Goal: Information Seeking & Learning: Find contact information

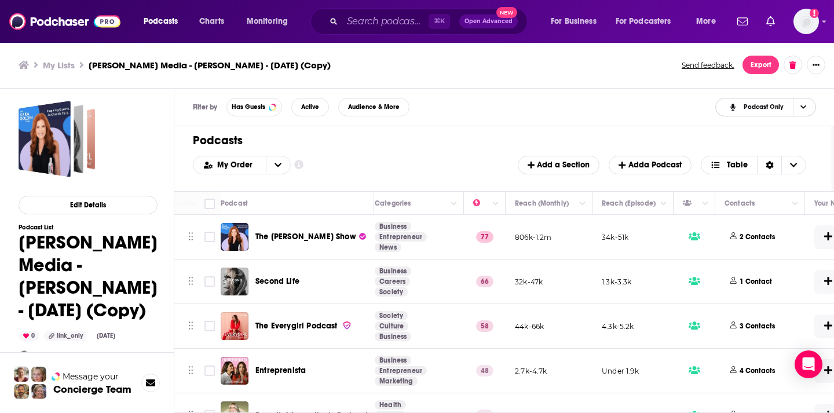
scroll to position [2, 223]
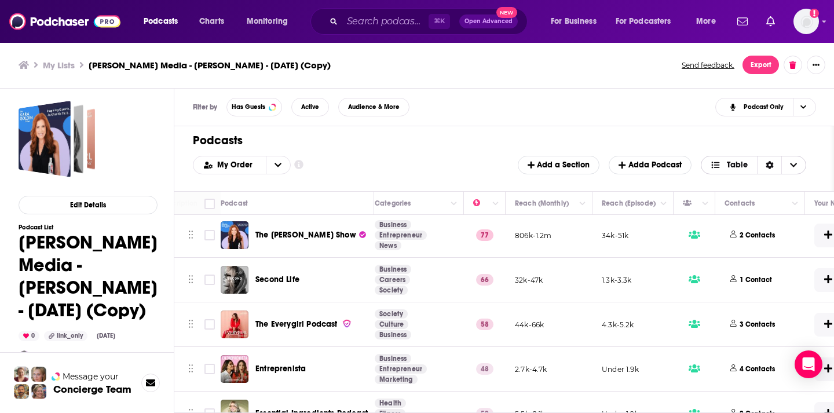
click at [786, 169] on span "Choose View" at bounding box center [793, 164] width 24 height 17
click at [768, 164] on icon "Sort Direction" at bounding box center [770, 165] width 8 height 8
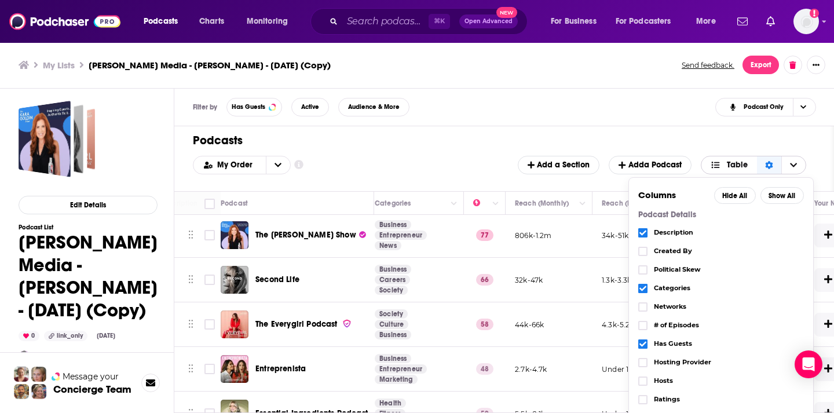
scroll to position [73, 0]
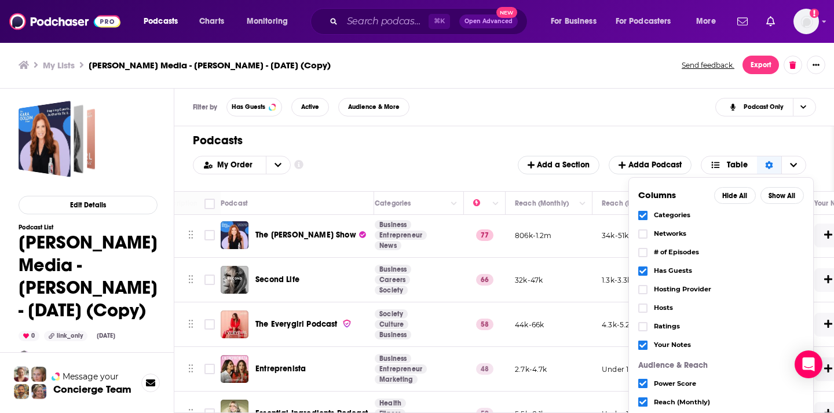
click at [644, 272] on icon "Choose View" at bounding box center [643, 271] width 7 height 5
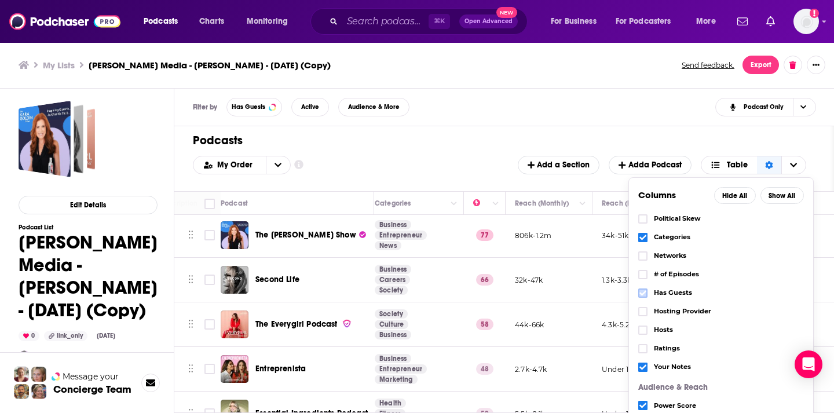
scroll to position [52, 0]
click at [645, 364] on icon "Choose View" at bounding box center [643, 366] width 7 height 5
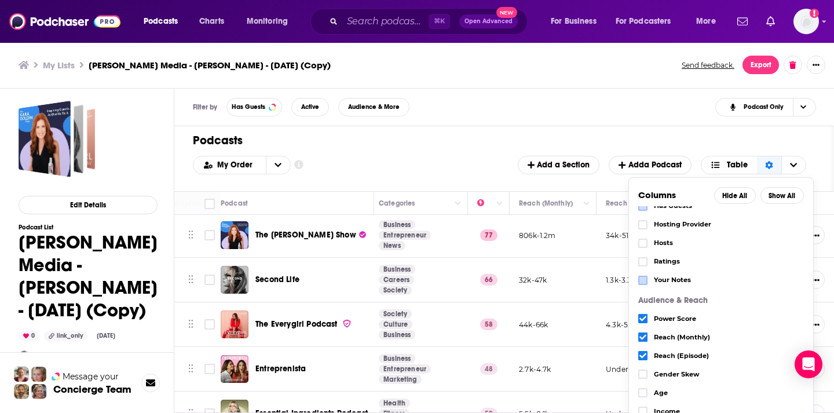
scroll to position [163, 0]
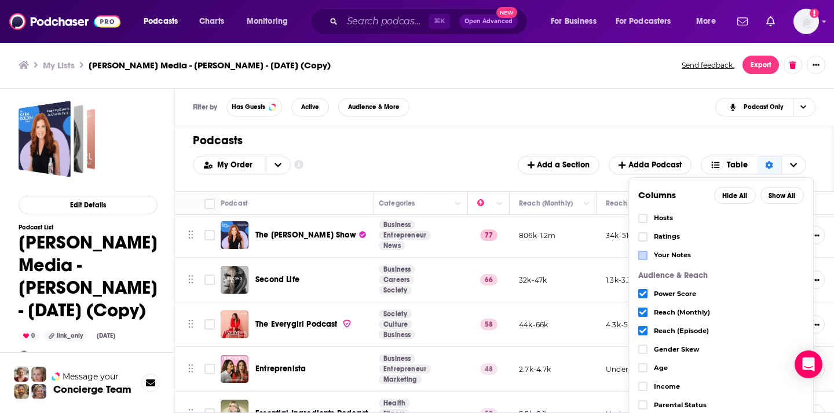
click at [641, 291] on icon "Choose View" at bounding box center [643, 293] width 7 height 7
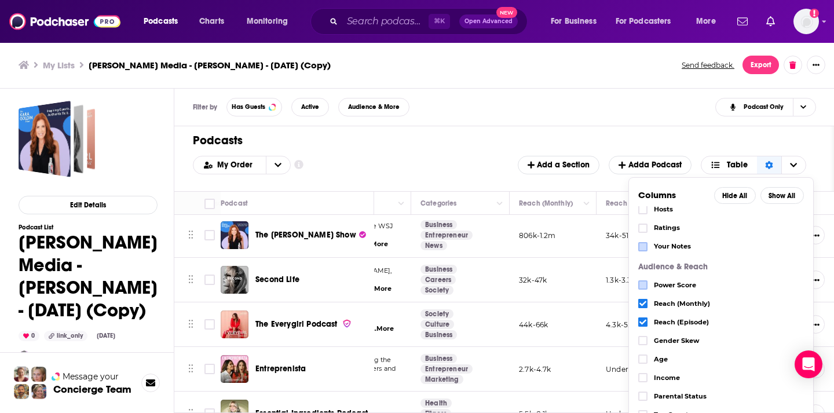
scroll to position [170, 0]
click at [641, 322] on icon "Choose View" at bounding box center [643, 323] width 7 height 7
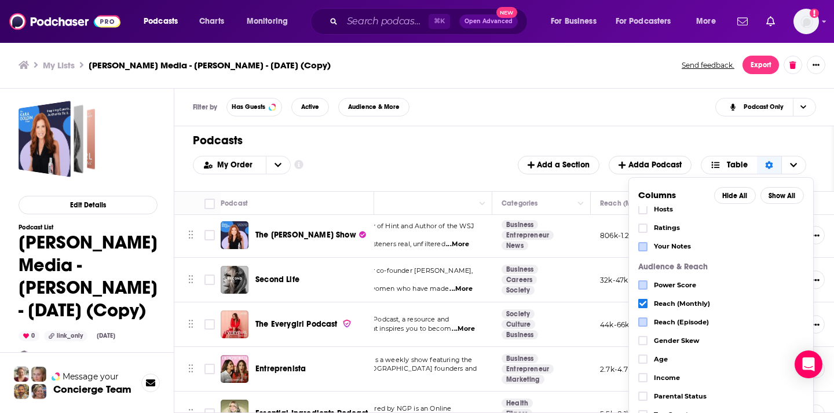
scroll to position [0, 0]
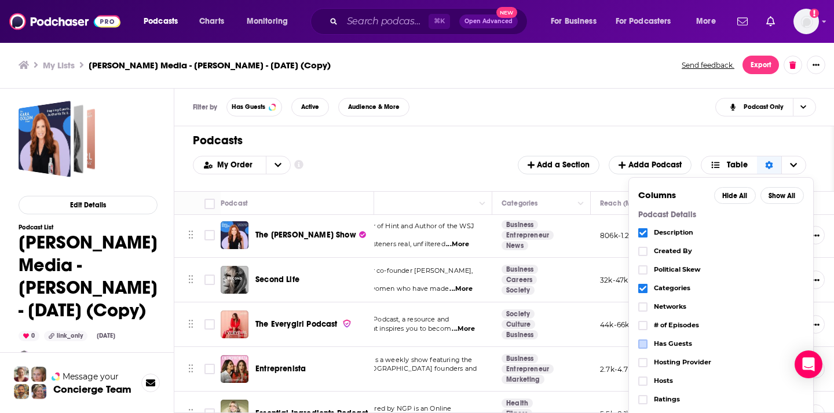
click at [528, 134] on h1 "Podcasts" at bounding box center [499, 140] width 613 height 14
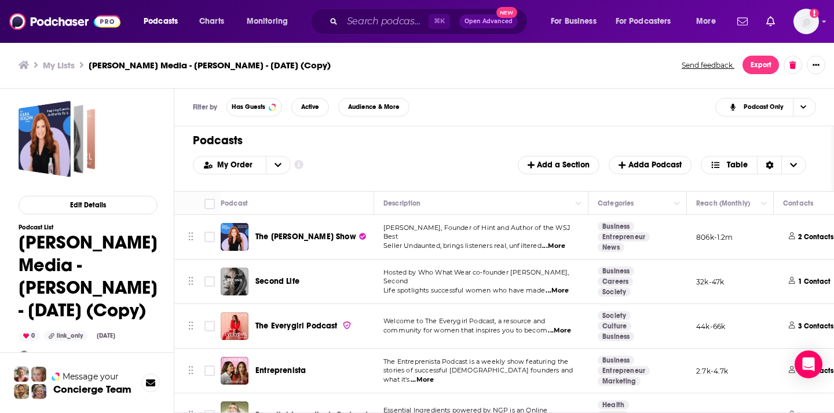
click at [560, 286] on span "...More" at bounding box center [557, 290] width 23 height 9
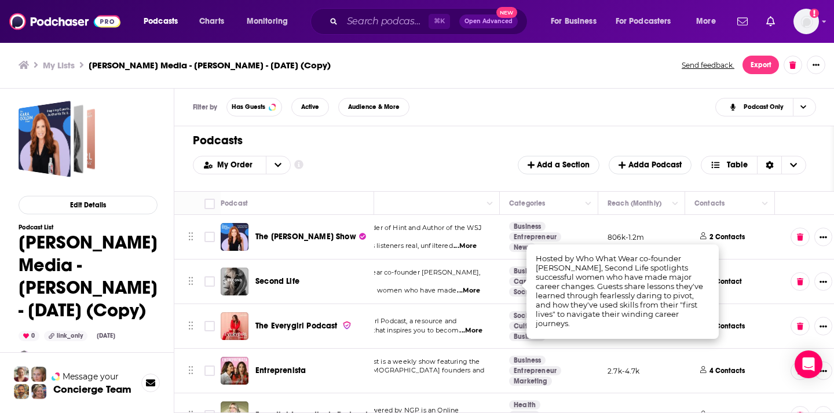
scroll to position [0, 96]
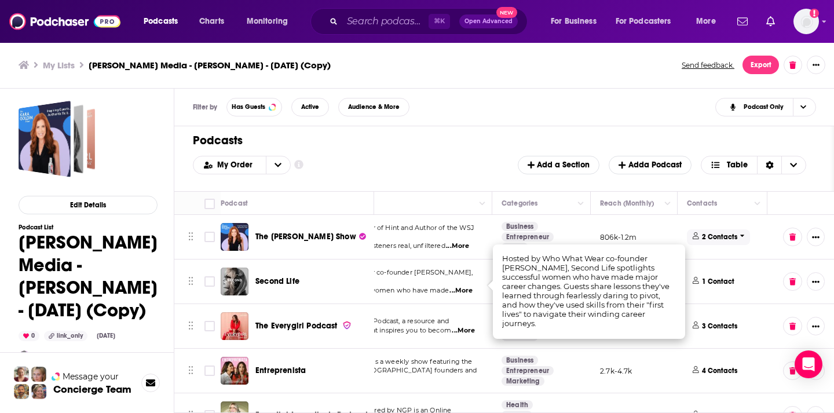
click at [717, 233] on p "2 Contacts" at bounding box center [719, 237] width 35 height 10
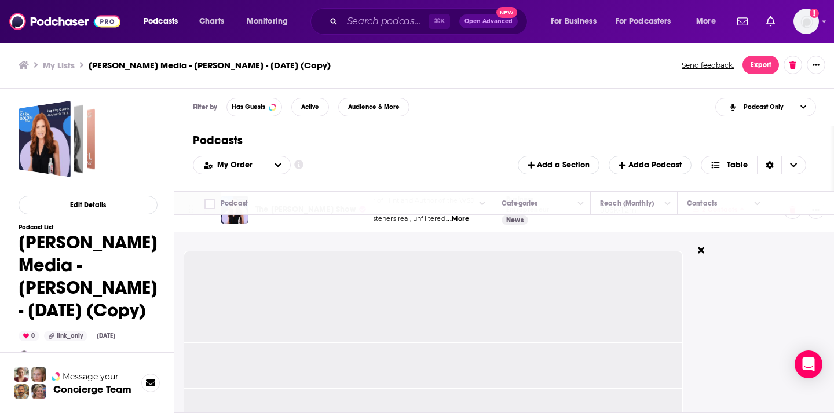
scroll to position [27, 93]
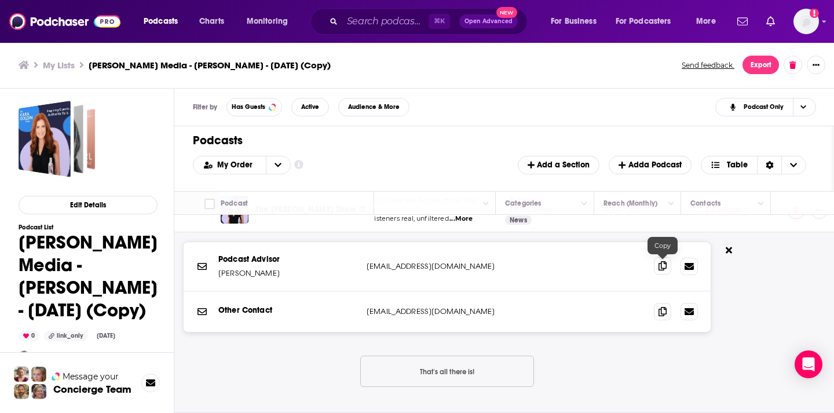
click at [664, 263] on icon at bounding box center [663, 265] width 8 height 9
click at [661, 309] on icon at bounding box center [663, 310] width 8 height 9
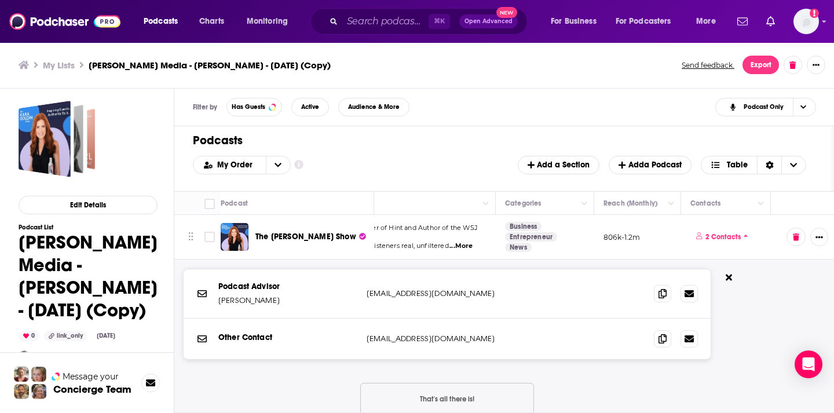
scroll to position [2, 93]
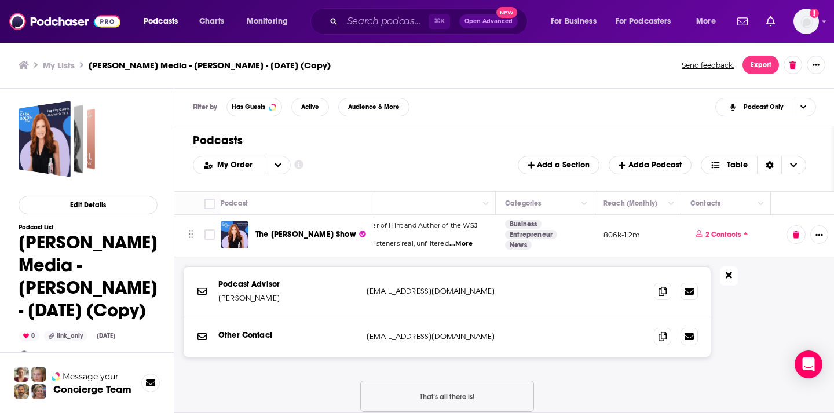
click at [733, 276] on button at bounding box center [729, 275] width 18 height 19
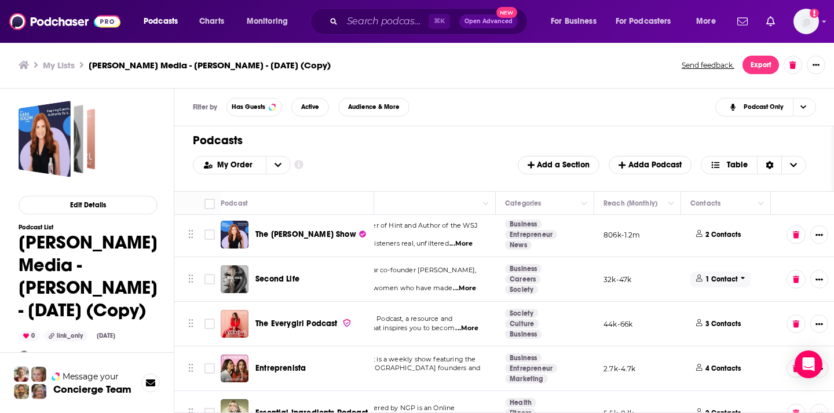
click at [724, 276] on p "1 Contact" at bounding box center [722, 280] width 32 height 10
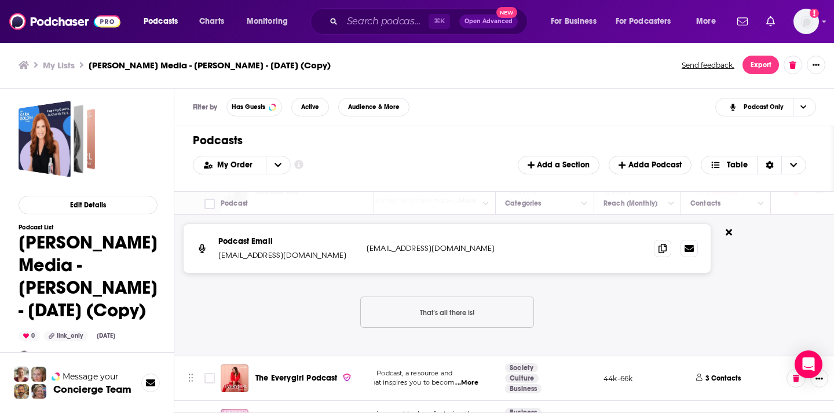
scroll to position [89, 93]
click at [664, 245] on icon at bounding box center [663, 248] width 8 height 9
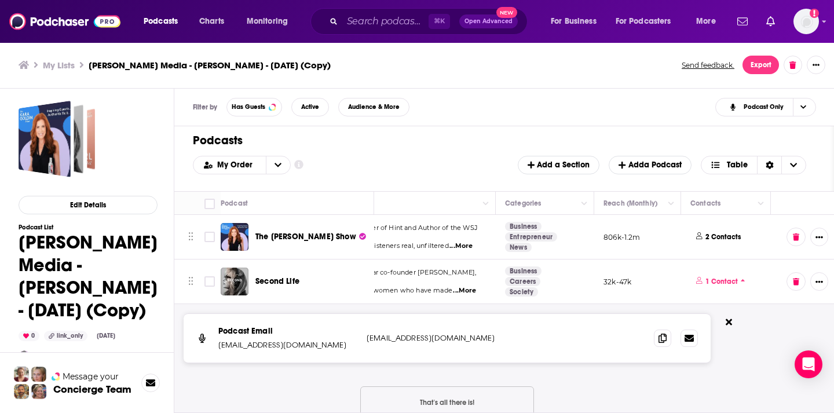
scroll to position [3, 93]
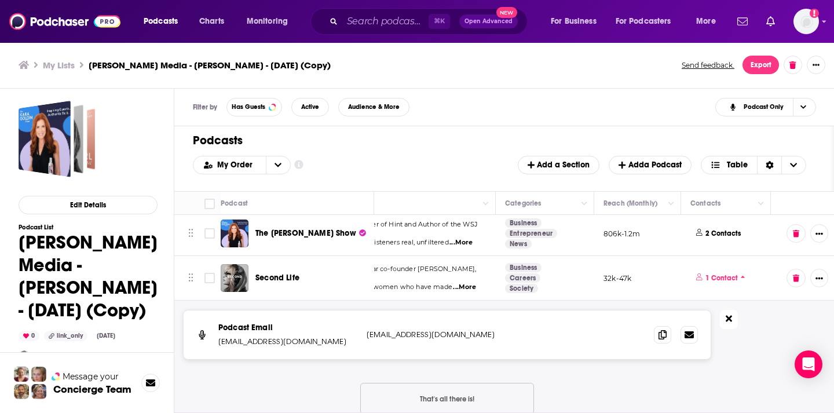
click at [731, 320] on icon at bounding box center [729, 318] width 6 height 9
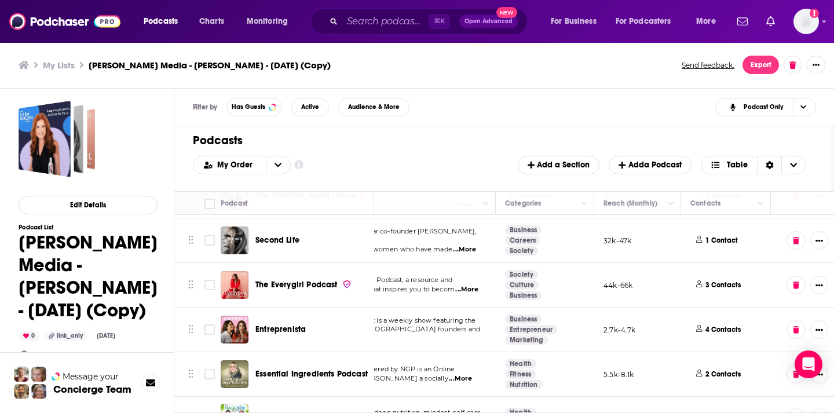
scroll to position [42, 93]
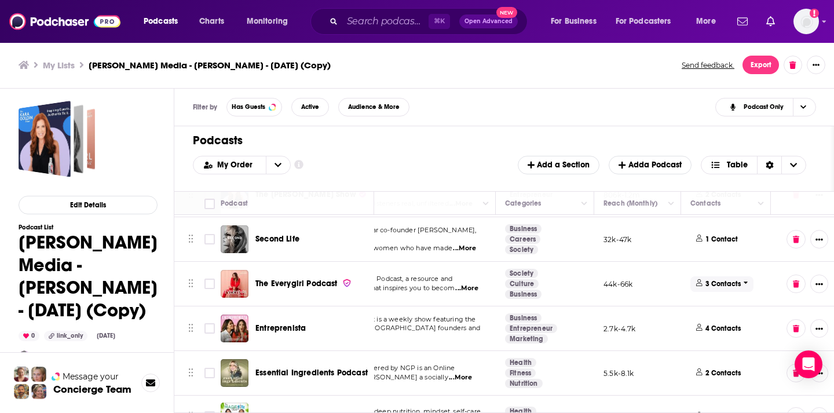
click at [705, 278] on span "3 Contacts" at bounding box center [722, 284] width 63 height 16
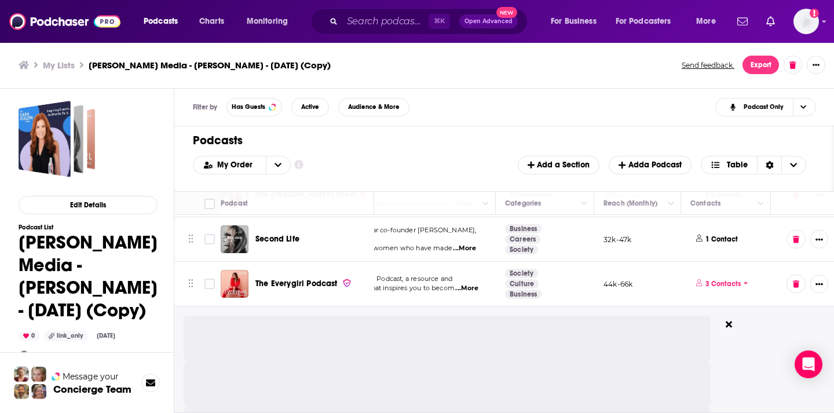
scroll to position [42, 0]
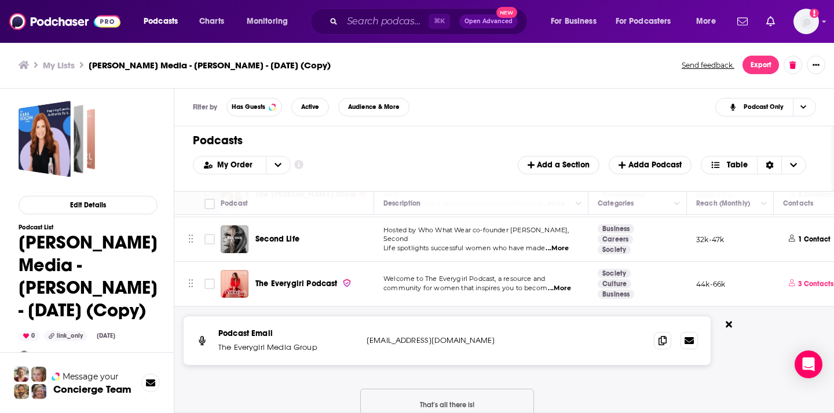
click at [565, 287] on span "...More" at bounding box center [559, 288] width 23 height 9
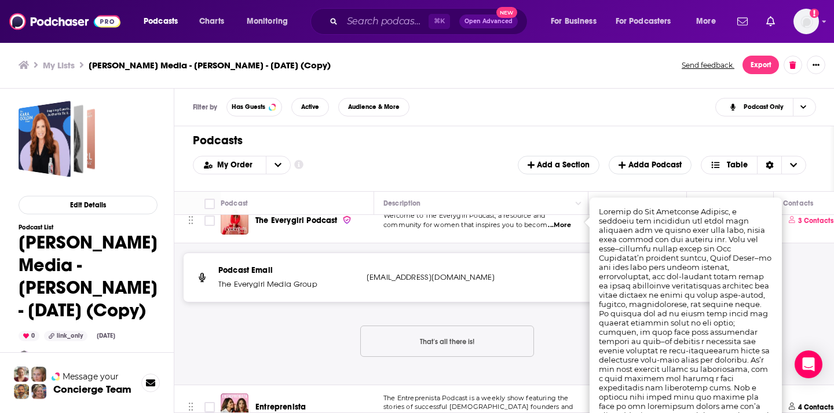
scroll to position [109, 0]
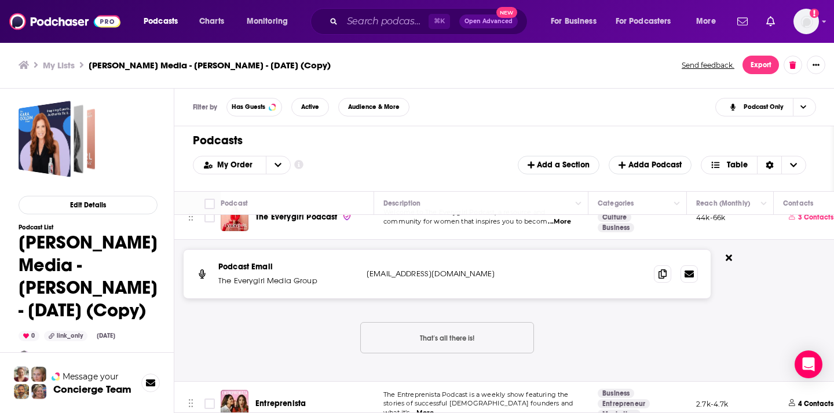
click at [414, 284] on div "Podcast Email The Everygirl Media Group [EMAIL_ADDRESS][DOMAIN_NAME] [EMAIL_ADD…" at bounding box center [447, 274] width 527 height 49
click at [660, 272] on icon at bounding box center [663, 273] width 8 height 9
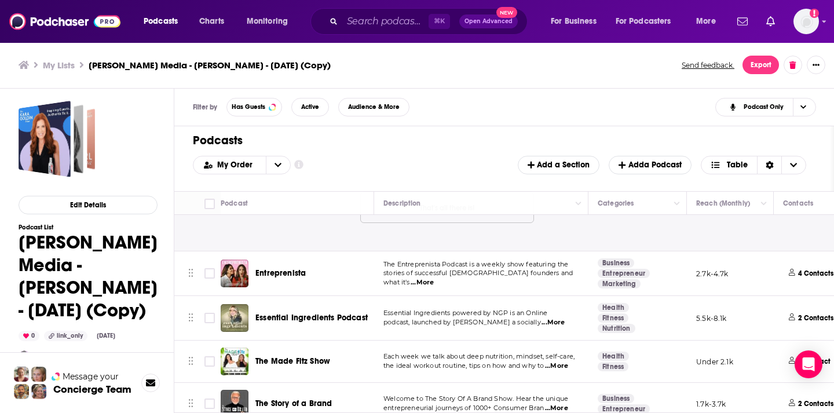
scroll to position [242, 0]
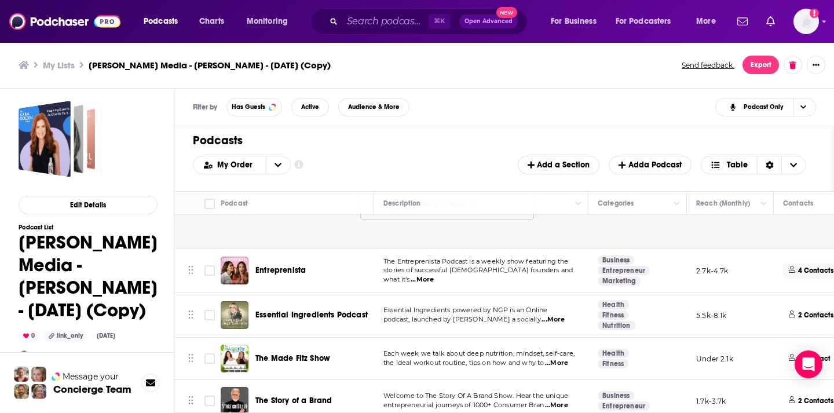
click at [793, 263] on span "4 Contacts" at bounding box center [814, 271] width 63 height 16
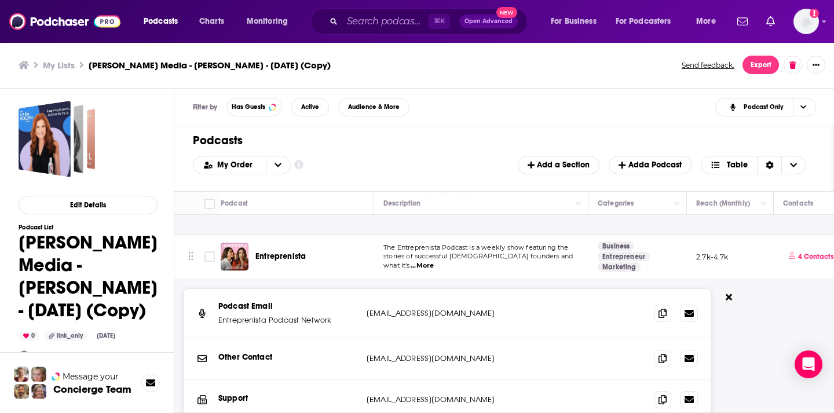
scroll to position [251, 0]
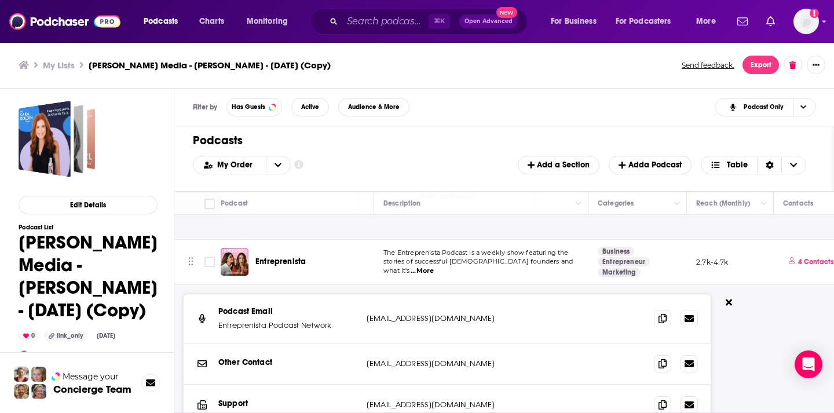
click at [557, 257] on span "The Entreprenista Podcast is a weekly show featuring the" at bounding box center [476, 253] width 185 height 8
click at [434, 266] on span "...More" at bounding box center [422, 270] width 23 height 9
drag, startPoint x: 674, startPoint y: 246, endPoint x: 646, endPoint y: 262, distance: 32.7
click at [434, 266] on span "...More" at bounding box center [422, 270] width 23 height 9
drag, startPoint x: 672, startPoint y: 246, endPoint x: 686, endPoint y: 262, distance: 21.4
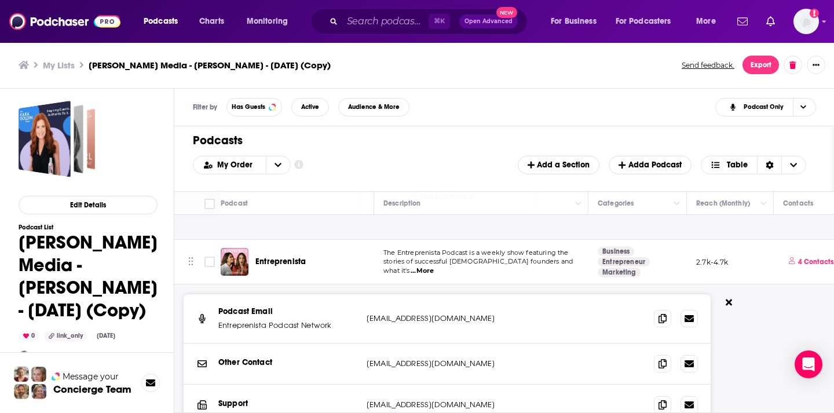
click at [434, 267] on span "...More" at bounding box center [422, 270] width 23 height 9
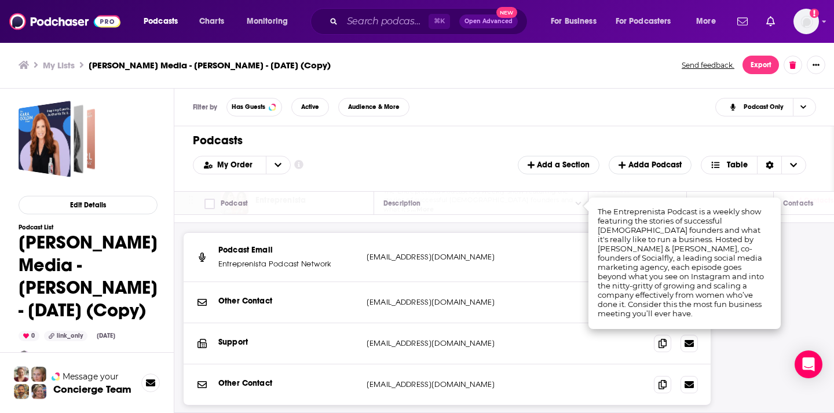
scroll to position [314, 0]
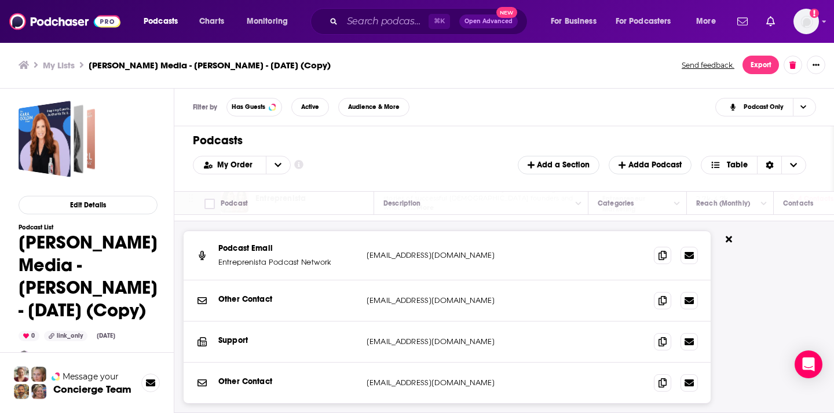
click at [502, 257] on p "[EMAIL_ADDRESS][DOMAIN_NAME]" at bounding box center [444, 256] width 154 height 12
click at [664, 254] on icon at bounding box center [663, 254] width 8 height 9
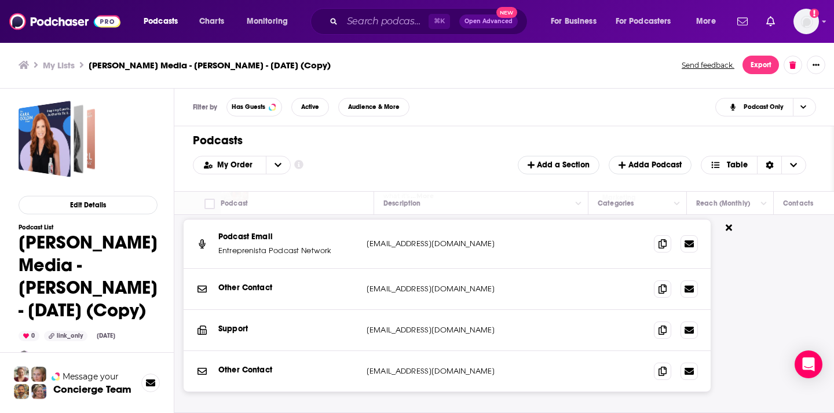
scroll to position [325, 0]
click at [737, 236] on button at bounding box center [729, 229] width 18 height 19
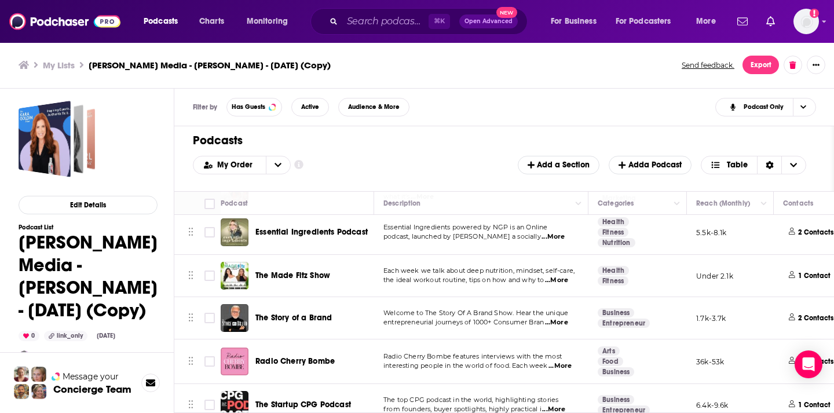
scroll to position [315, 0]
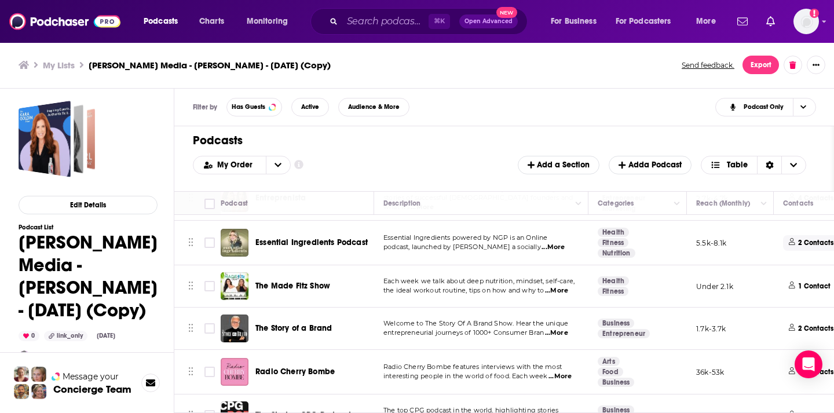
click at [786, 242] on span "2 Contacts" at bounding box center [814, 243] width 63 height 16
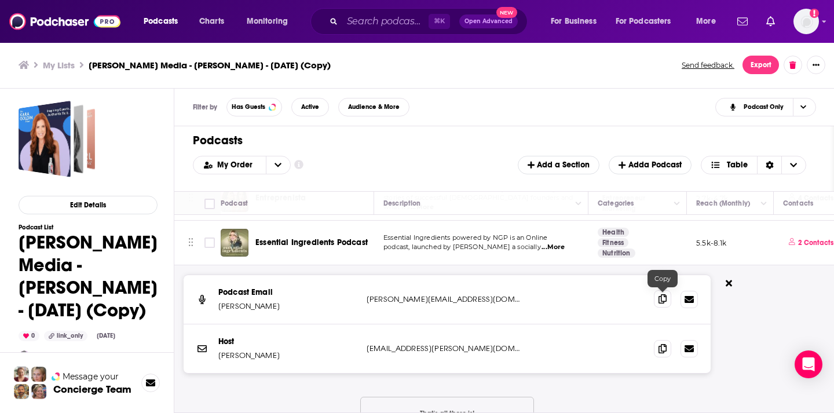
click at [659, 294] on icon at bounding box center [663, 298] width 8 height 9
click at [729, 284] on icon at bounding box center [729, 283] width 6 height 6
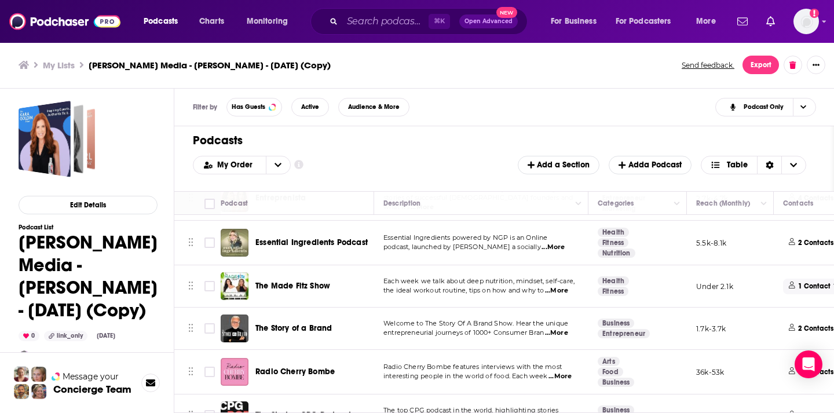
click at [806, 283] on p "1 Contact" at bounding box center [814, 287] width 32 height 10
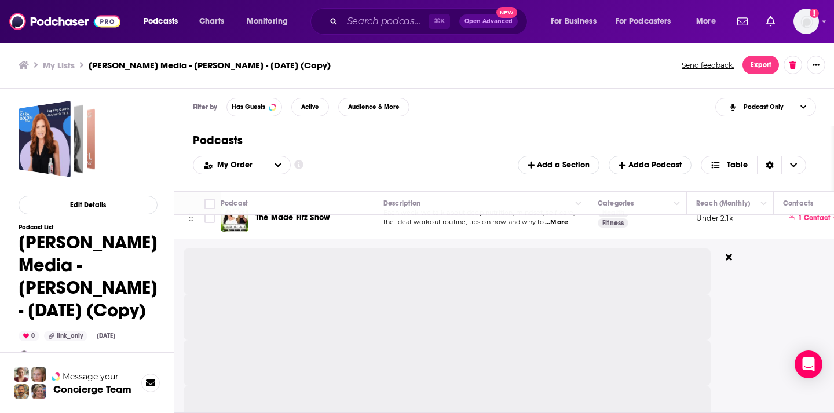
scroll to position [389, 0]
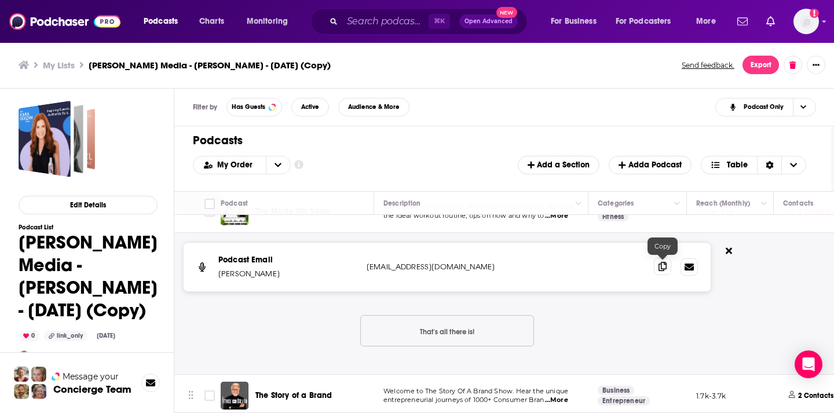
click at [663, 267] on icon at bounding box center [663, 266] width 8 height 9
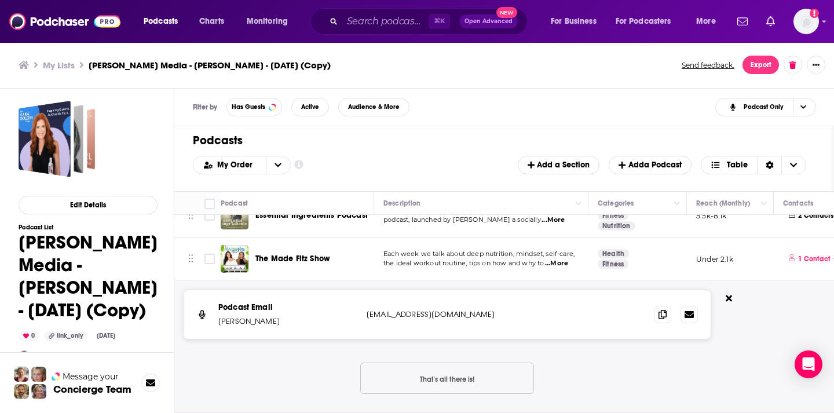
click at [557, 264] on span "...More" at bounding box center [556, 263] width 23 height 9
click at [481, 308] on div "Podcast Email [PERSON_NAME] [EMAIL_ADDRESS][DOMAIN_NAME] [EMAIL_ADDRESS][DOMAIN…" at bounding box center [447, 314] width 527 height 49
click at [732, 295] on button at bounding box center [729, 299] width 18 height 19
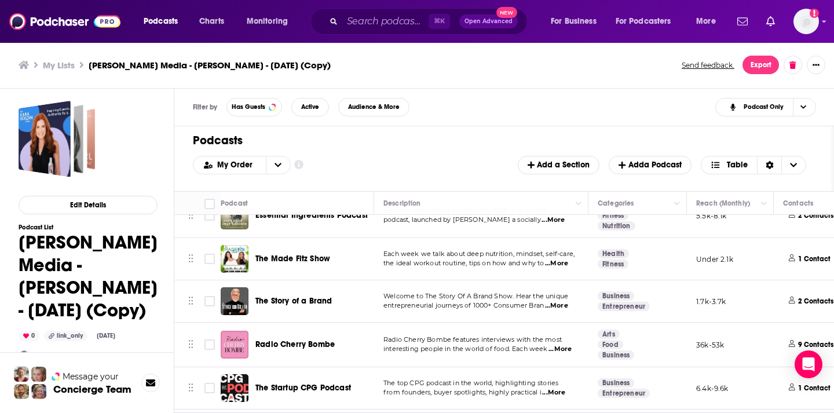
scroll to position [342, 2]
click at [301, 298] on div "Podcasts Charts Monitoring ⌘ K Open Advanced New For Business For Podcasters Mo…" at bounding box center [417, 206] width 834 height 413
click at [817, 301] on p "2 Contacts" at bounding box center [814, 302] width 35 height 10
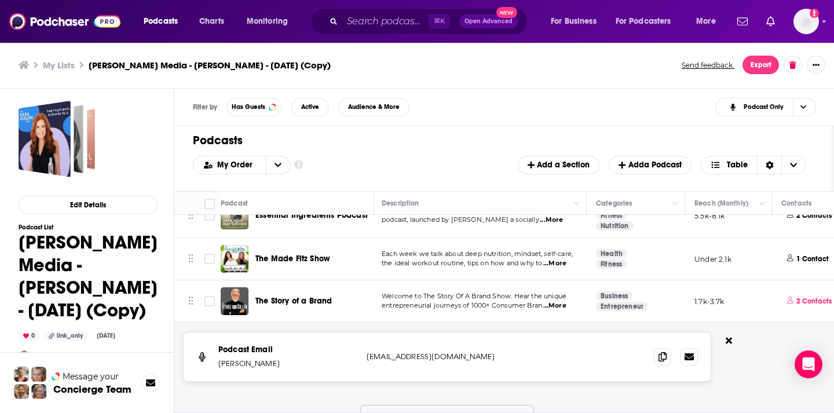
click at [607, 355] on div "[EMAIL_ADDRESS][DOMAIN_NAME]" at bounding box center [506, 357] width 278 height 12
click at [667, 356] on span at bounding box center [662, 356] width 17 height 17
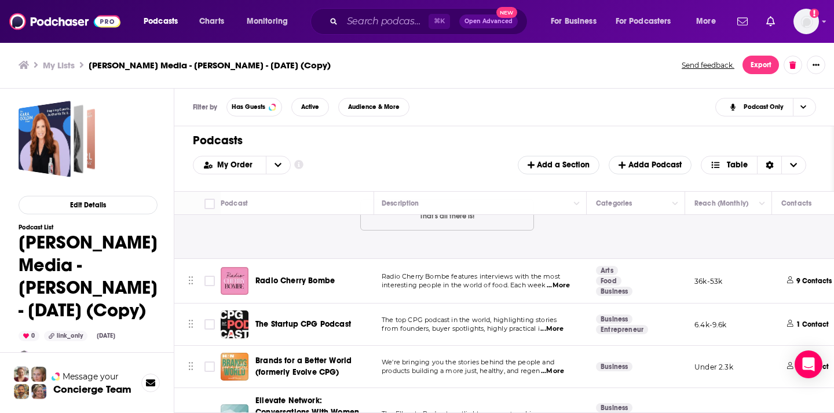
scroll to position [547, 2]
click at [791, 280] on icon at bounding box center [790, 280] width 6 height 7
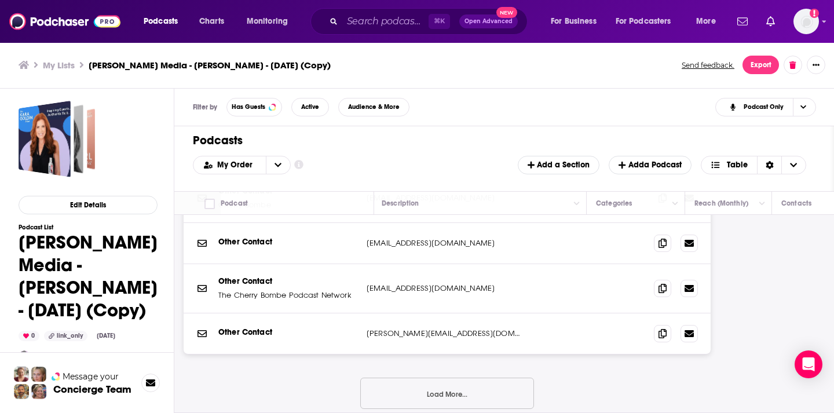
scroll to position [738, 2]
click at [664, 334] on icon at bounding box center [663, 331] width 8 height 9
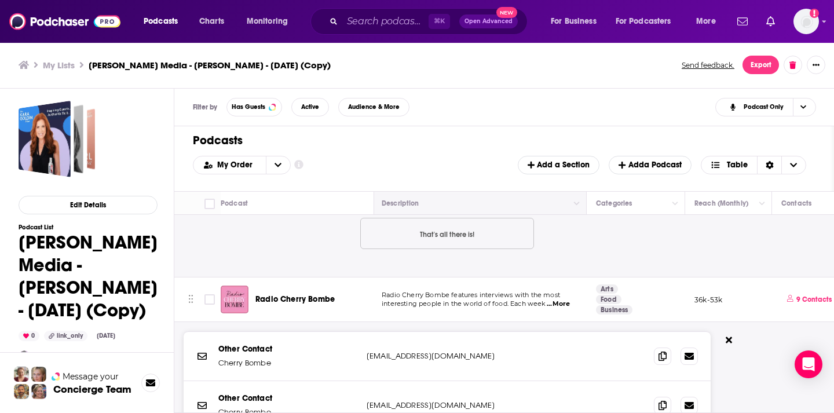
scroll to position [531, 2]
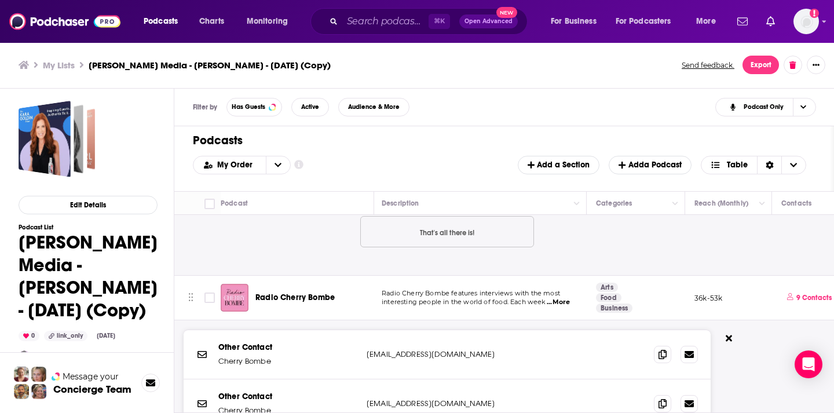
click at [560, 304] on span "...More" at bounding box center [558, 302] width 23 height 9
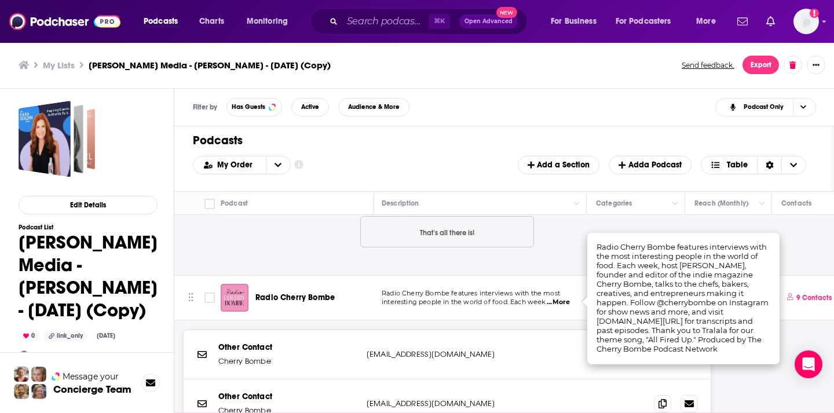
click at [479, 339] on div "Other Contact Cherry Bombe [EMAIL_ADDRESS][DOMAIN_NAME] [EMAIL_ADDRESS][DOMAIN_…" at bounding box center [447, 354] width 527 height 49
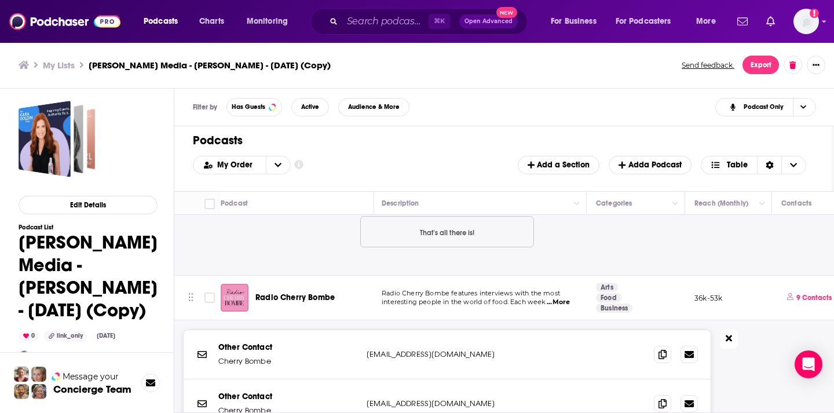
click at [730, 336] on icon at bounding box center [729, 338] width 6 height 9
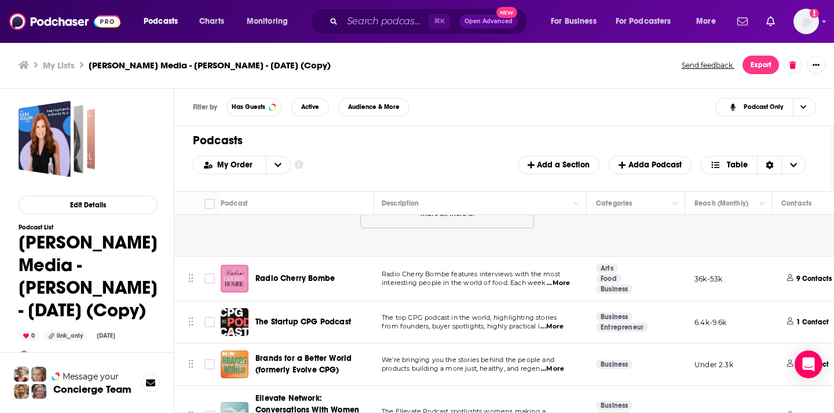
scroll to position [550, 2]
click at [802, 325] on p "1 Contact" at bounding box center [813, 322] width 32 height 10
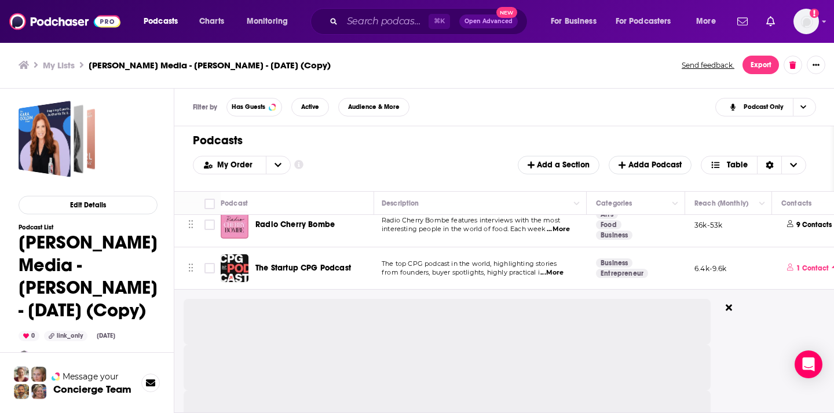
scroll to position [613, 2]
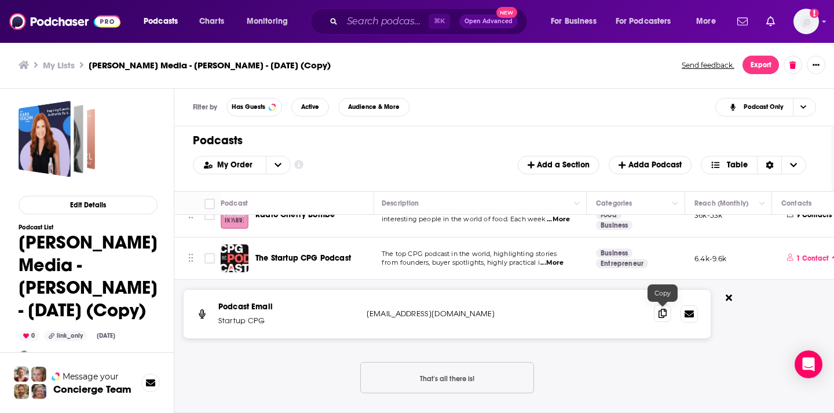
click at [664, 314] on icon at bounding box center [663, 313] width 8 height 9
click at [557, 265] on span "...More" at bounding box center [552, 262] width 23 height 9
click at [510, 312] on p "[EMAIL_ADDRESS][DOMAIN_NAME]" at bounding box center [444, 314] width 154 height 12
click at [728, 302] on button at bounding box center [729, 298] width 18 height 19
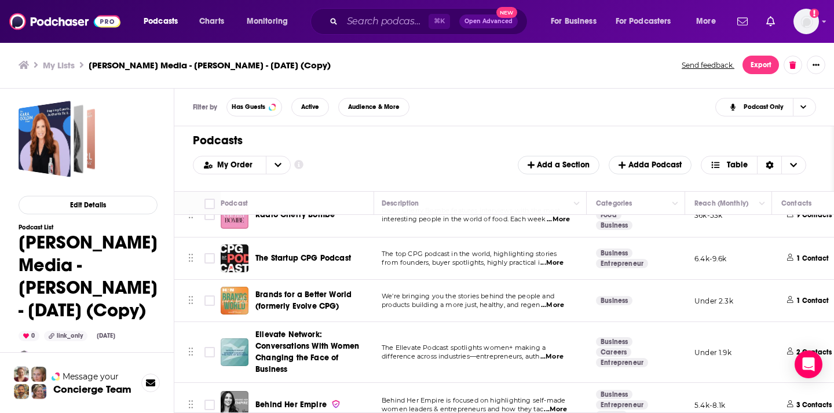
click at [552, 305] on span "...More" at bounding box center [552, 305] width 23 height 9
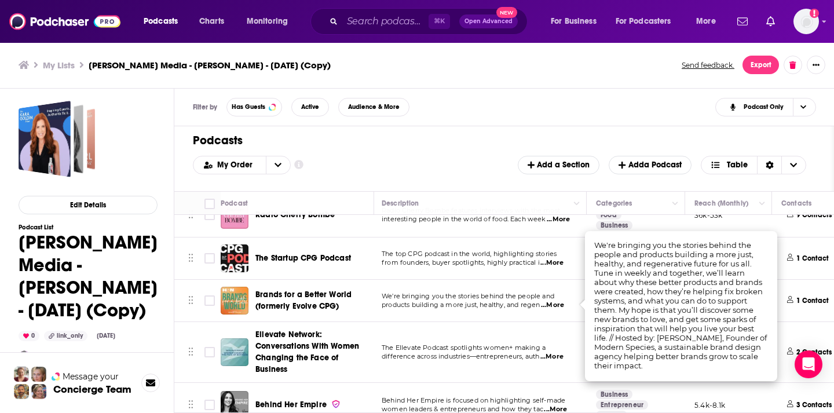
click at [462, 295] on span "We're bringing you the stories behind the people and" at bounding box center [468, 296] width 173 height 8
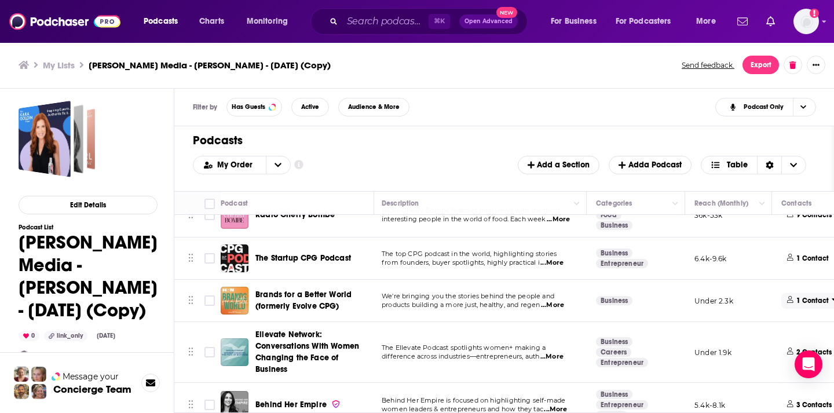
click at [801, 301] on p "1 Contact" at bounding box center [813, 301] width 32 height 10
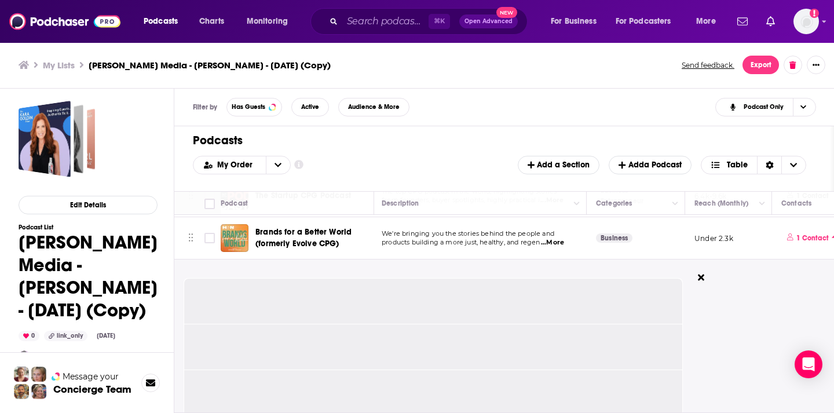
scroll to position [675, 2]
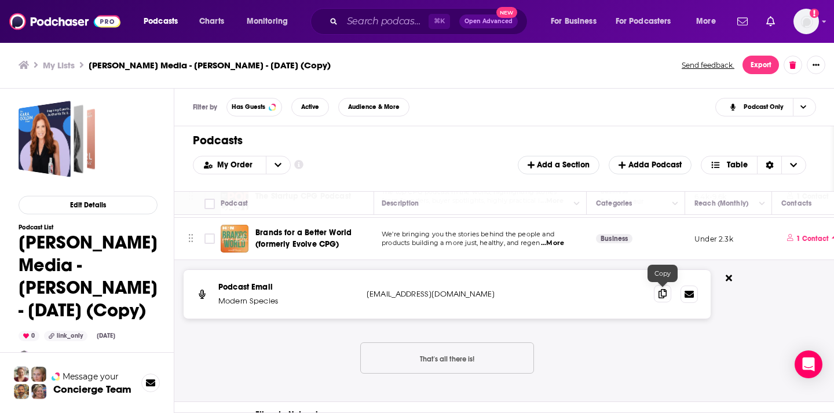
click at [660, 291] on icon at bounding box center [663, 293] width 8 height 9
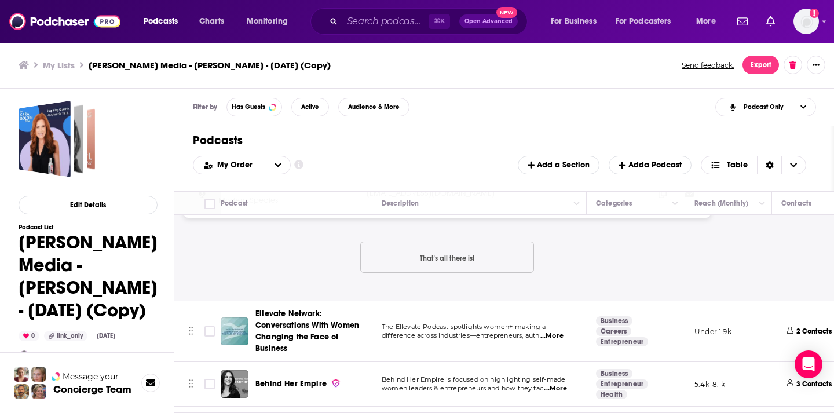
scroll to position [798, 2]
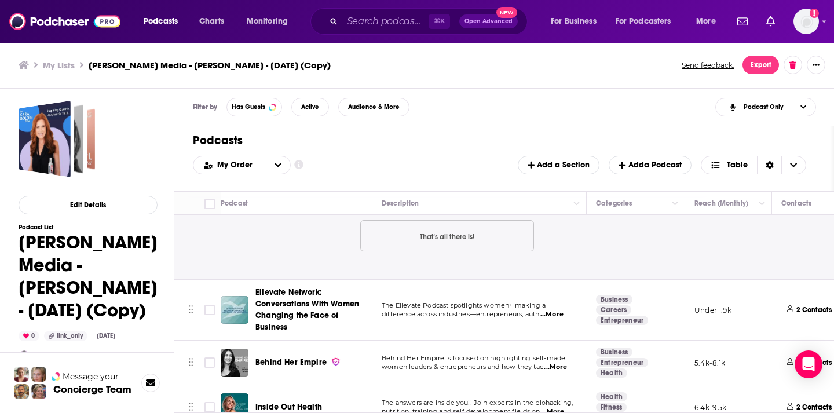
click at [554, 317] on span "...More" at bounding box center [552, 314] width 23 height 9
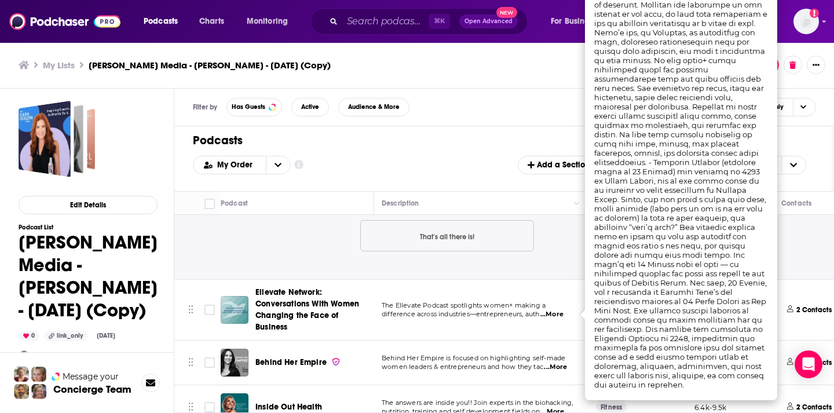
scroll to position [612, 2]
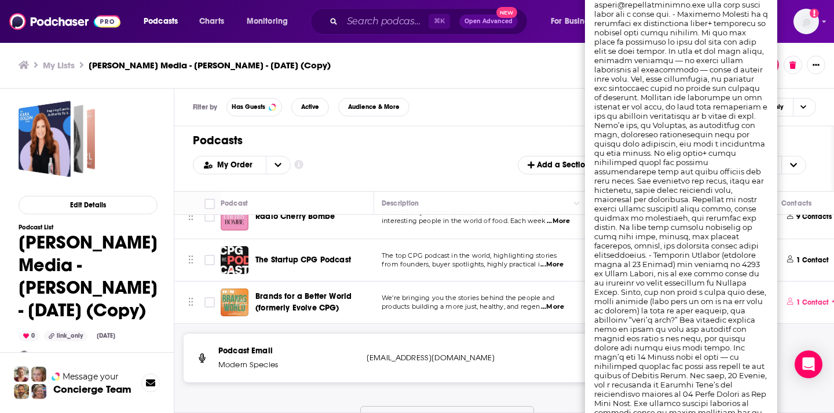
click at [437, 301] on span "We're bringing you the stories behind the people and" at bounding box center [468, 298] width 173 height 8
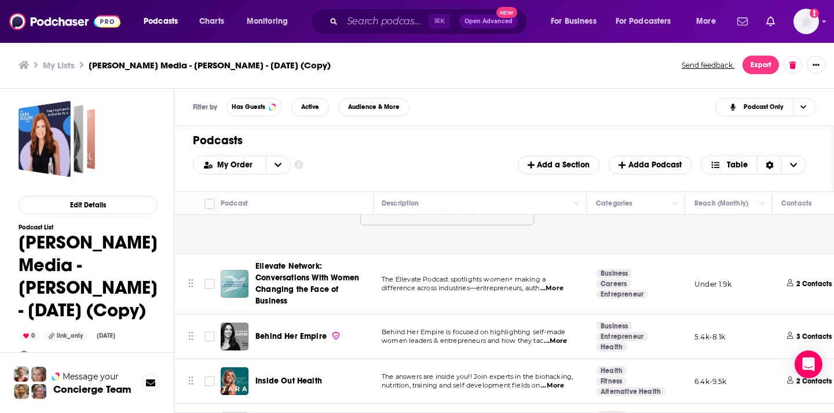
scroll to position [824, 2]
click at [564, 285] on span "...More" at bounding box center [552, 287] width 23 height 9
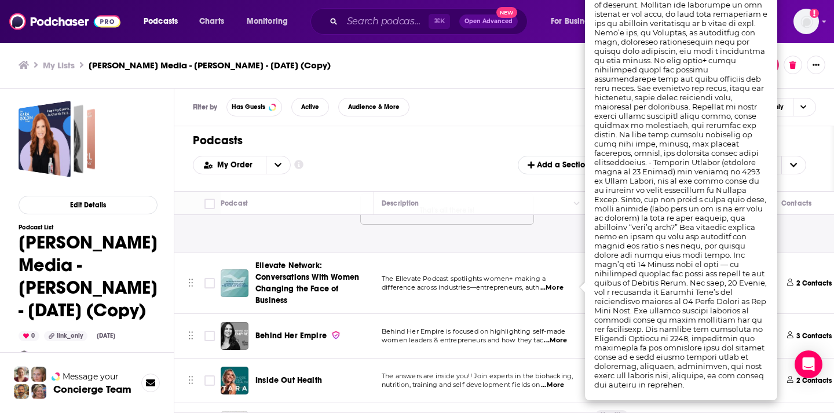
click at [508, 298] on td "The Ellevate Podcast spotlights women+ making a difference across industries—en…" at bounding box center [480, 283] width 214 height 61
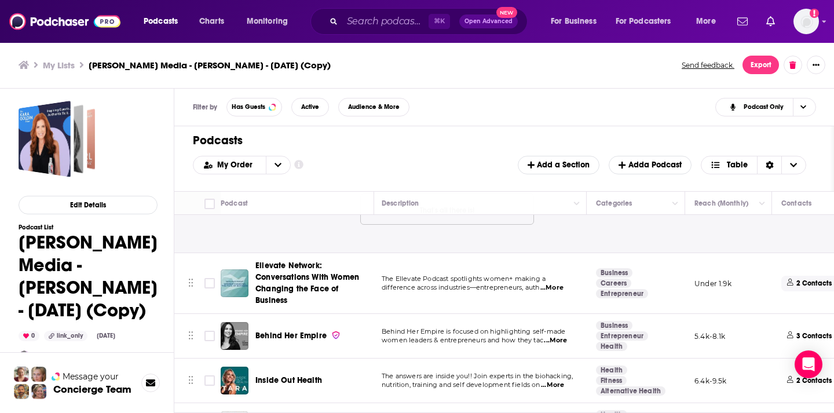
click at [798, 280] on p "2 Contacts" at bounding box center [814, 284] width 35 height 10
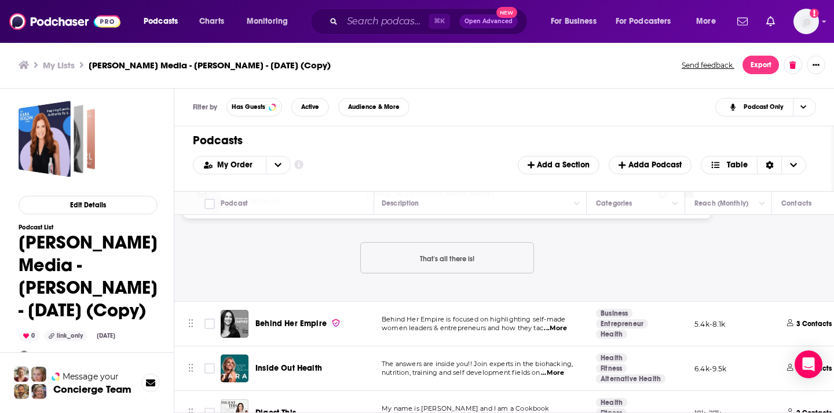
scroll to position [1019, 2]
click at [795, 318] on span "3 Contacts" at bounding box center [809, 325] width 56 height 16
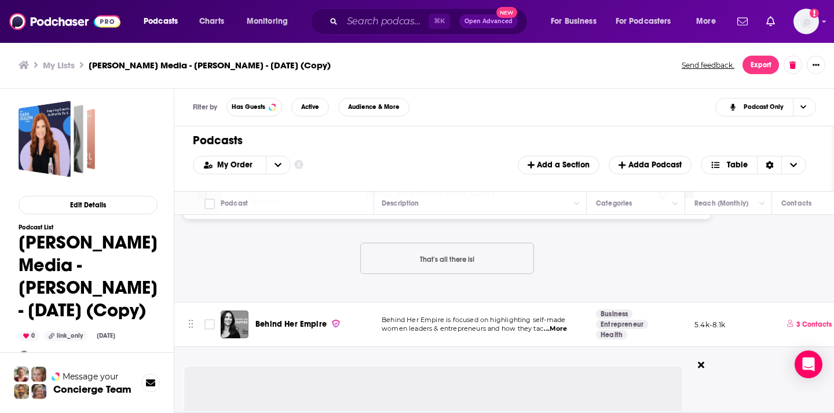
click at [558, 330] on span "...More" at bounding box center [555, 328] width 23 height 9
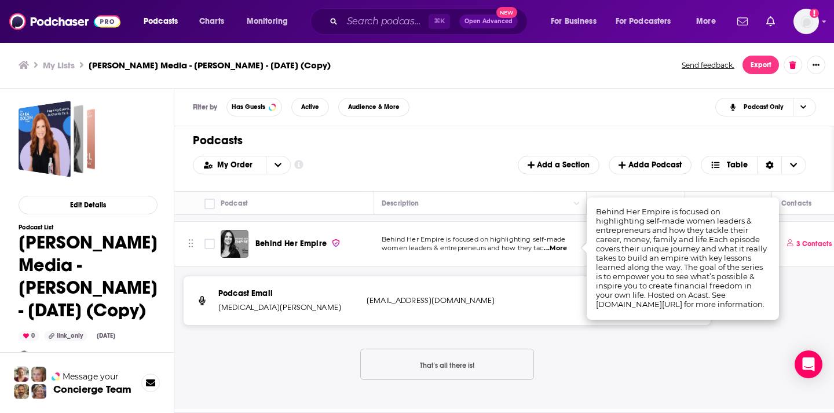
scroll to position [1099, 2]
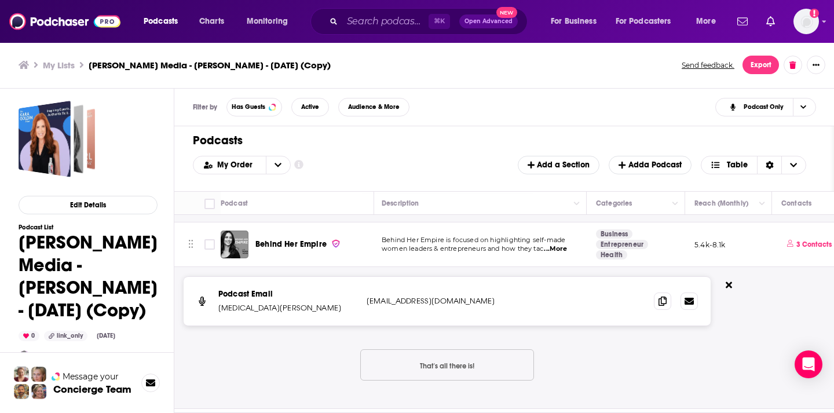
click at [578, 330] on div "Podcast Email [MEDICAL_DATA][PERSON_NAME] [EMAIL_ADDRESS][DOMAIN_NAME] [EMAIL_A…" at bounding box center [447, 337] width 527 height 123
click at [660, 300] on icon at bounding box center [663, 300] width 8 height 9
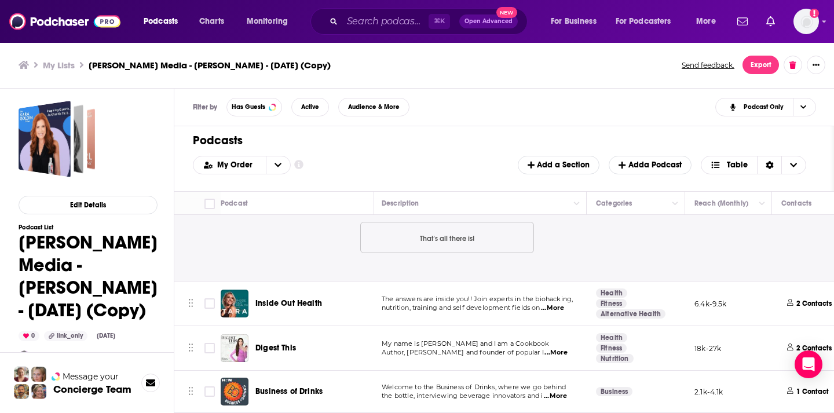
scroll to position [1226, 2]
click at [773, 293] on td "2 Contacts" at bounding box center [817, 304] width 90 height 45
click at [804, 304] on p "2 Contacts" at bounding box center [814, 305] width 35 height 10
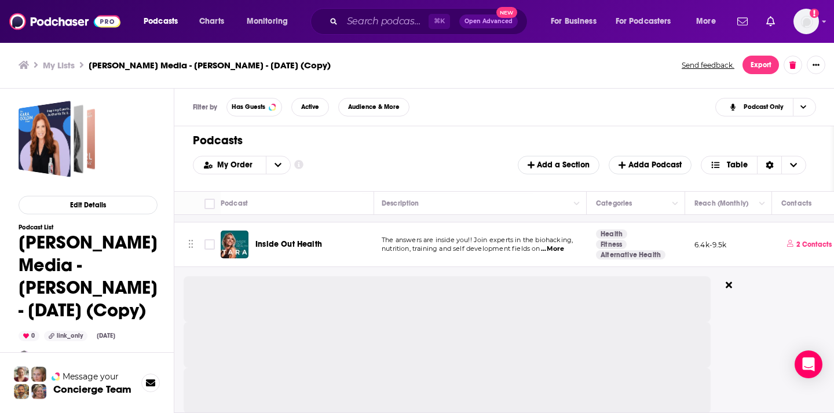
scroll to position [1286, 2]
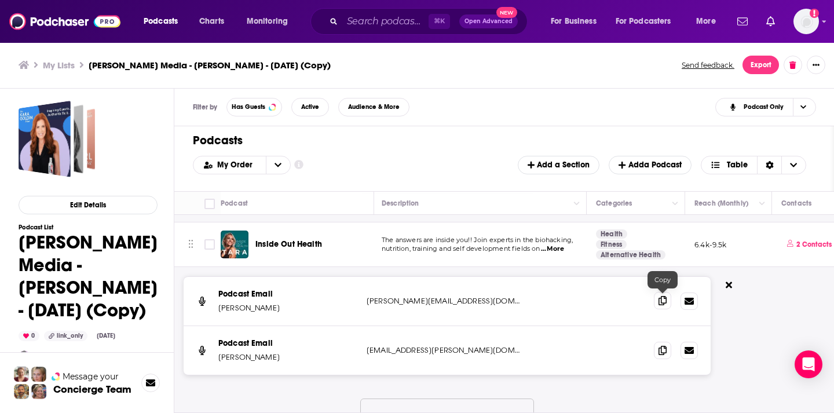
click at [667, 304] on span at bounding box center [662, 300] width 17 height 17
click at [557, 243] on p "The answers are inside you!! Join experts in the biohacking," at bounding box center [479, 240] width 195 height 9
click at [559, 251] on span "...More" at bounding box center [552, 248] width 23 height 9
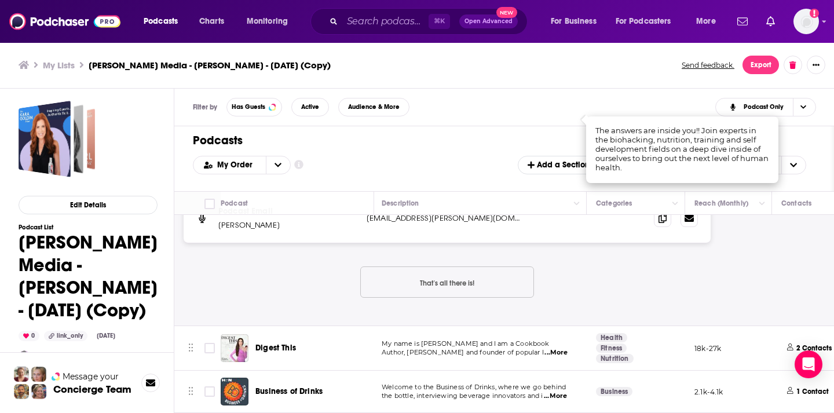
scroll to position [1418, 96]
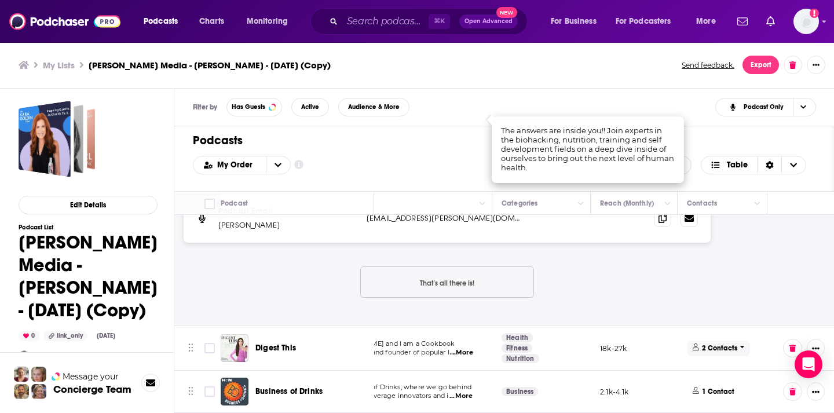
click at [728, 344] on p "2 Contacts" at bounding box center [719, 349] width 35 height 10
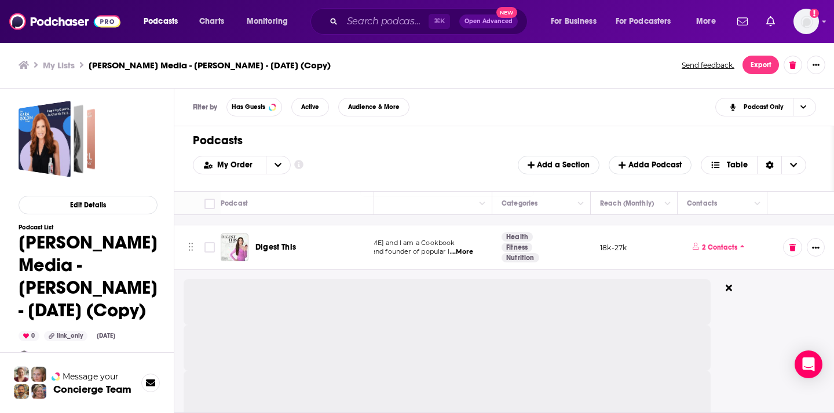
scroll to position [1528, 96]
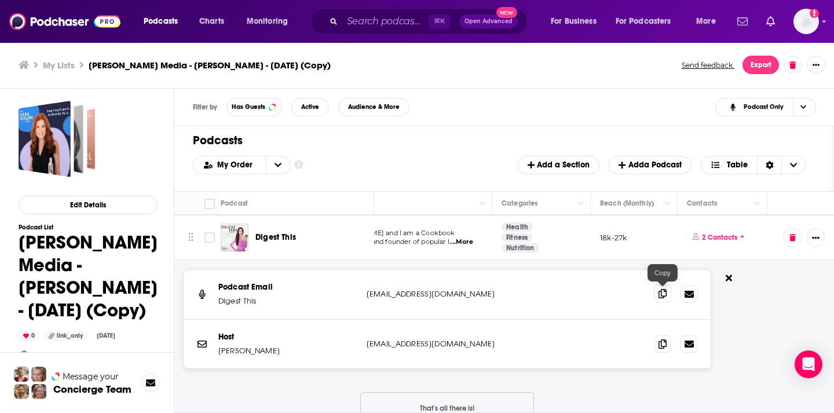
click at [656, 297] on span at bounding box center [662, 293] width 17 height 17
click at [728, 275] on icon at bounding box center [729, 277] width 6 height 9
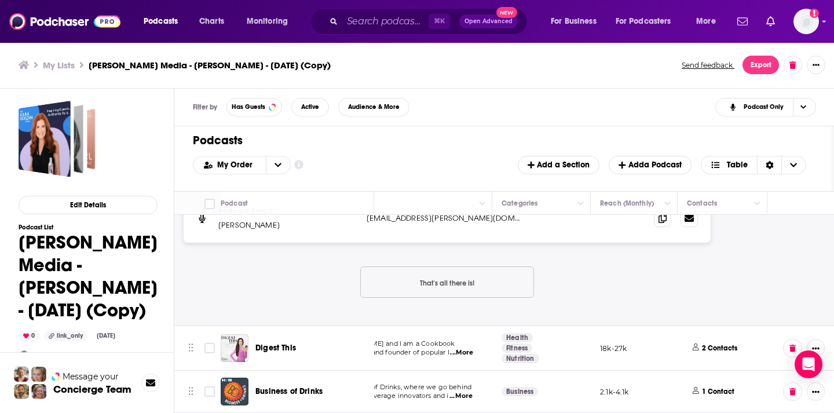
scroll to position [1418, 0]
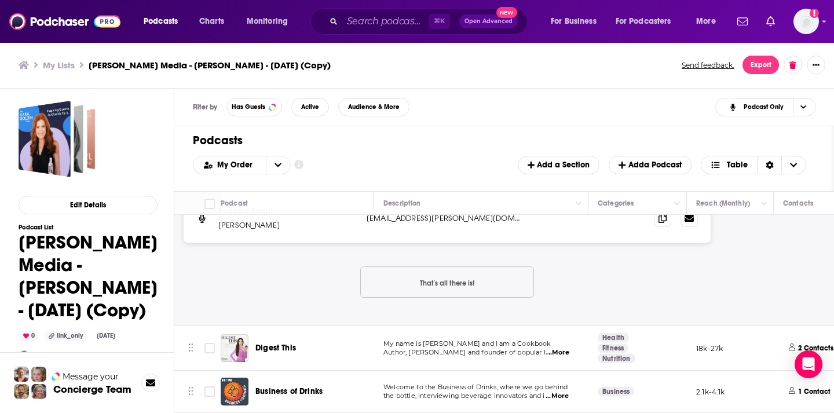
click at [554, 392] on span "...More" at bounding box center [557, 396] width 23 height 9
click at [535, 374] on td "Welcome to the Business of Drinks, where we go behind the bottle, interviewing …" at bounding box center [481, 392] width 214 height 42
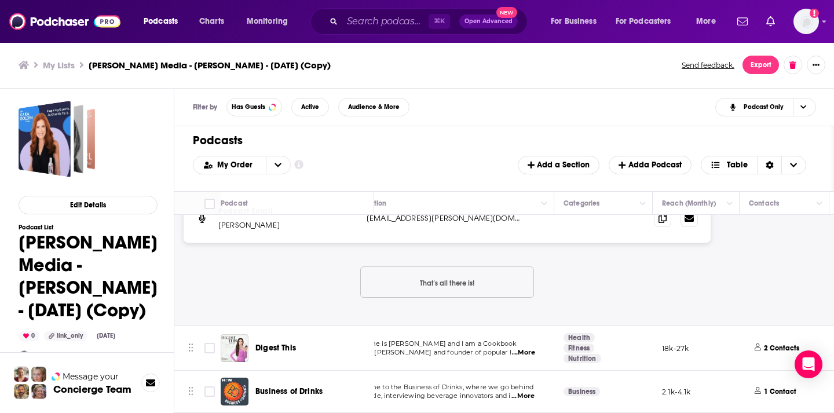
scroll to position [1418, 55]
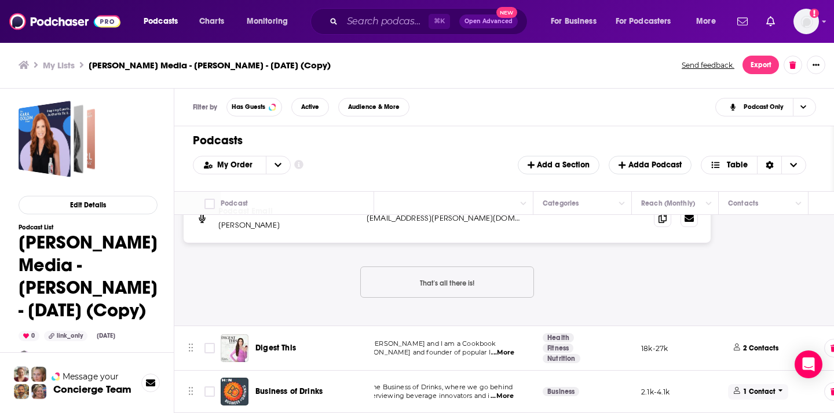
click at [746, 393] on p "1 Contact" at bounding box center [759, 392] width 32 height 10
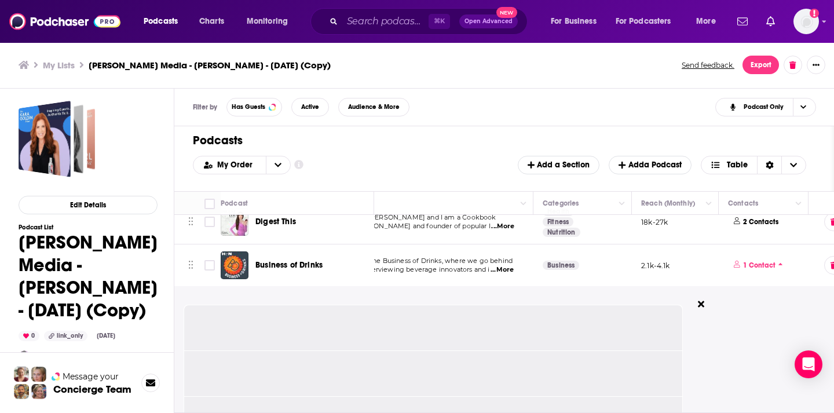
scroll to position [1545, 55]
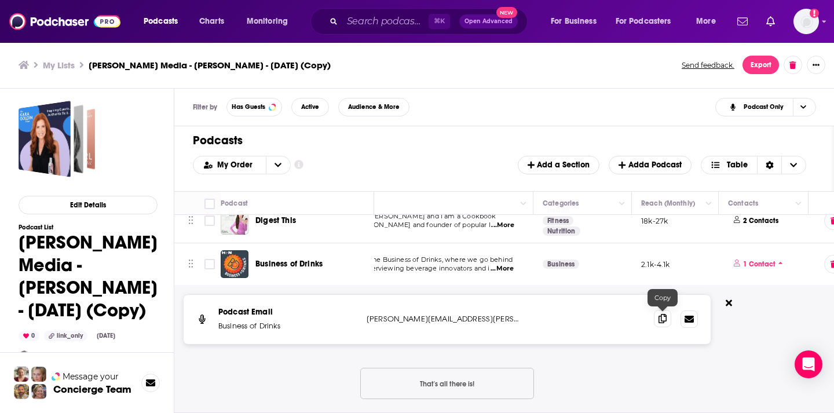
click at [663, 322] on icon at bounding box center [663, 318] width 8 height 9
click at [505, 264] on span "...More" at bounding box center [502, 268] width 23 height 9
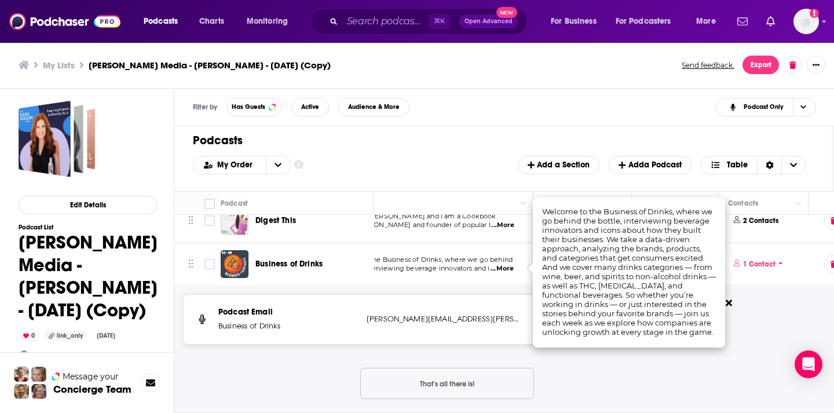
click at [505, 263] on p "Welcome to the Business of Drinks, where we go behind" at bounding box center [425, 259] width 195 height 9
